Goal: Transaction & Acquisition: Purchase product/service

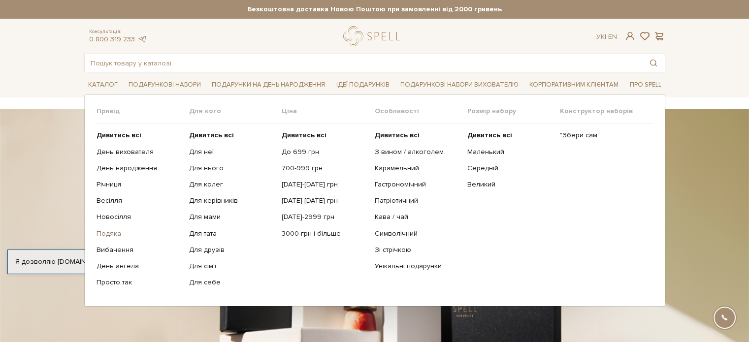
click at [99, 232] on link "Подяка" at bounding box center [139, 234] width 85 height 9
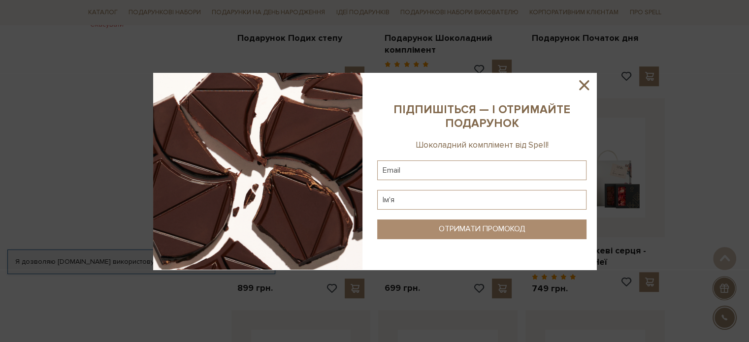
scroll to position [788, 0]
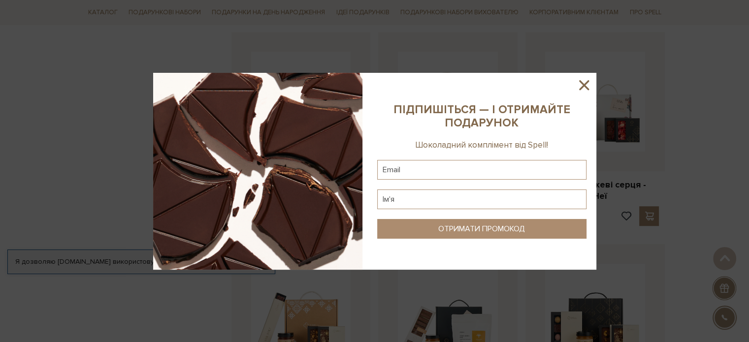
click at [585, 88] on icon at bounding box center [584, 85] width 17 height 17
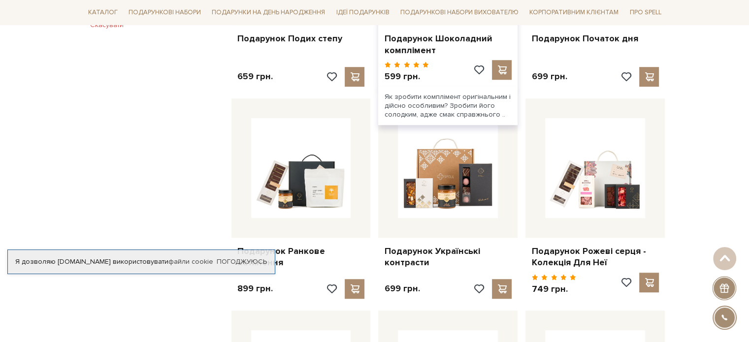
scroll to position [739, 0]
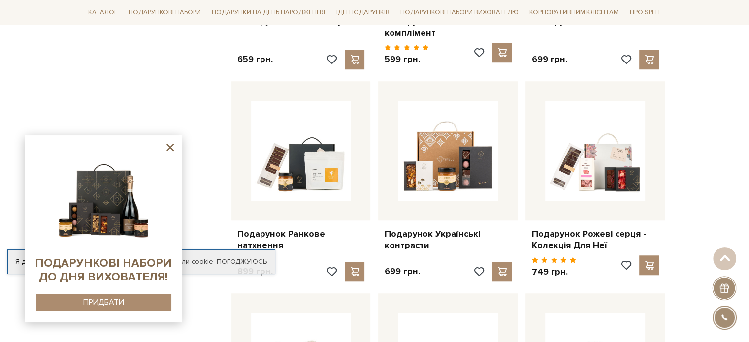
click at [171, 153] on icon at bounding box center [170, 147] width 12 height 12
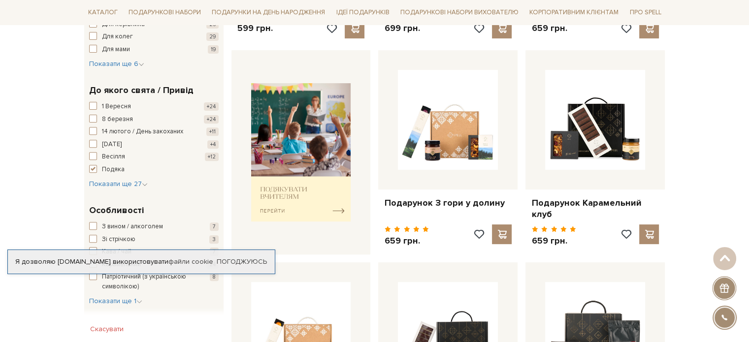
scroll to position [246, 0]
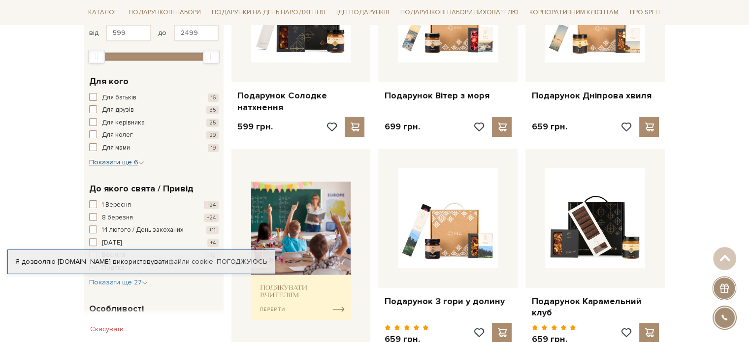
click at [134, 162] on span "Показати ще 6" at bounding box center [116, 162] width 55 height 8
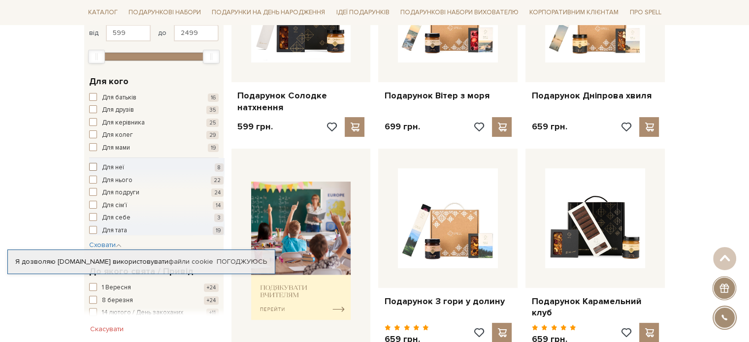
click at [106, 170] on span "Для неї" at bounding box center [113, 168] width 22 height 10
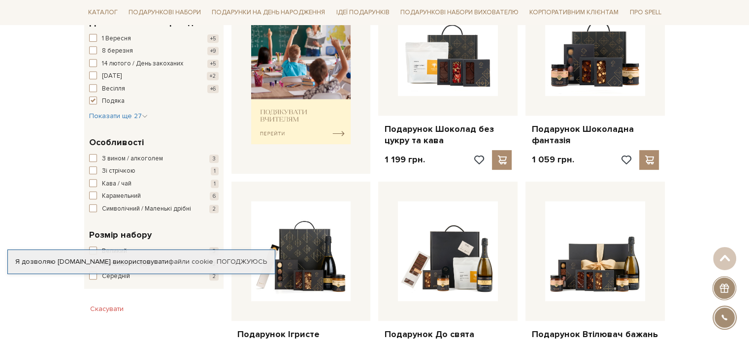
scroll to position [443, 0]
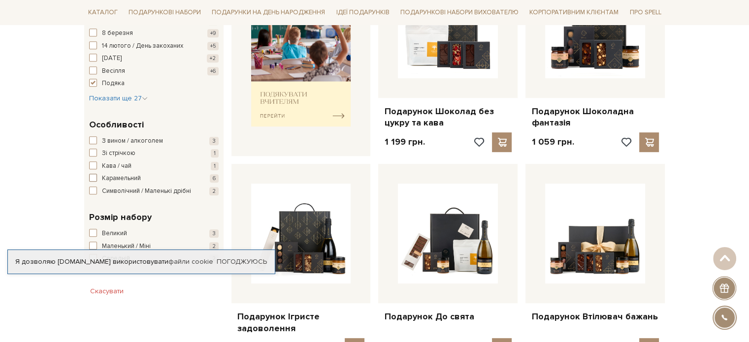
click at [93, 180] on span "button" at bounding box center [93, 178] width 8 height 8
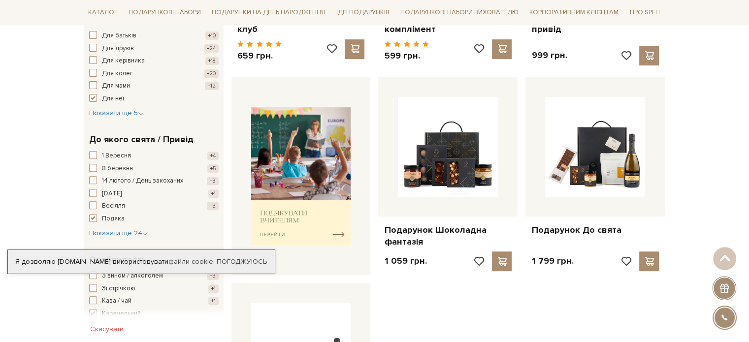
scroll to position [443, 0]
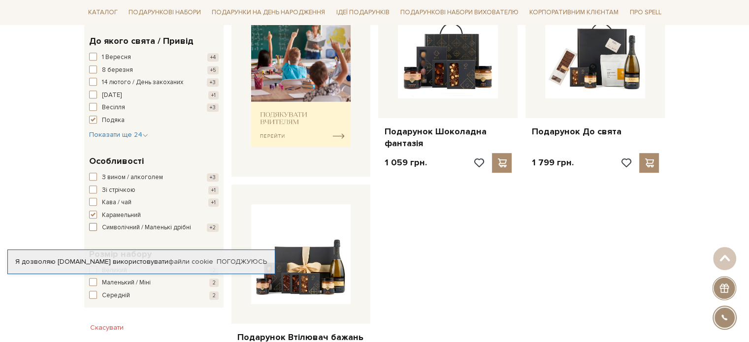
click at [95, 223] on span "button" at bounding box center [93, 227] width 8 height 8
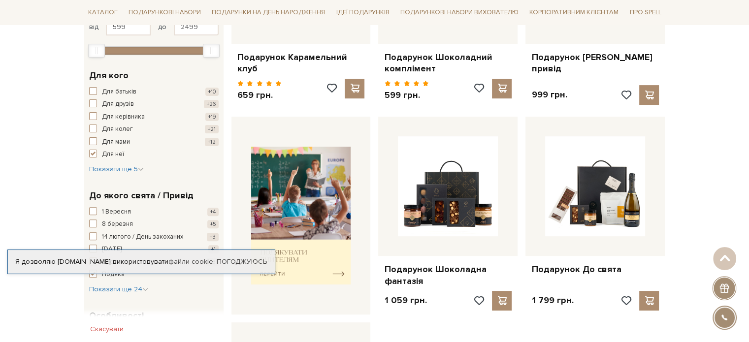
scroll to position [148, 0]
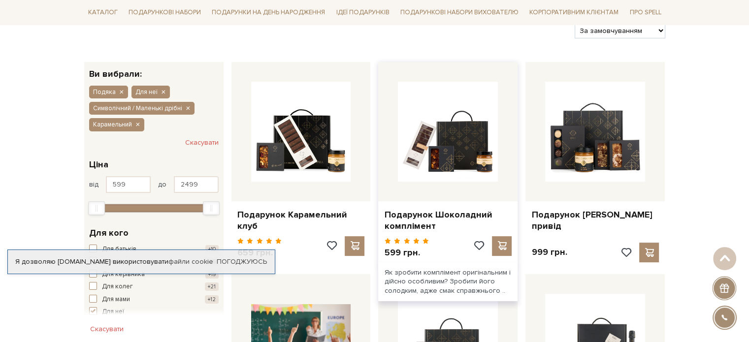
click at [446, 173] on div at bounding box center [447, 131] width 139 height 139
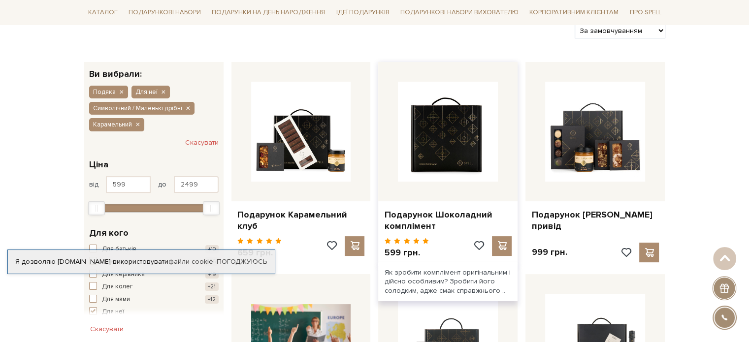
click at [448, 128] on img at bounding box center [448, 132] width 100 height 100
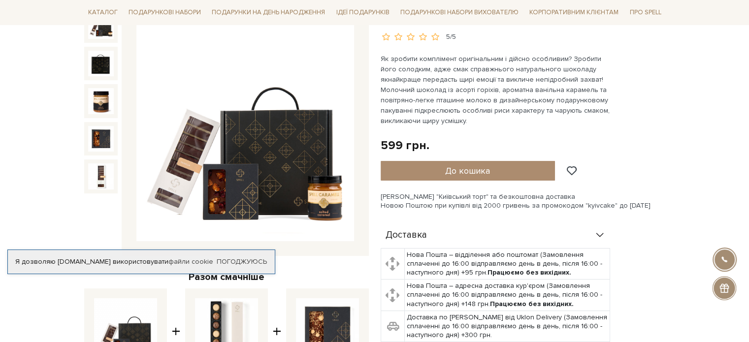
scroll to position [148, 0]
